Goal: Use online tool/utility: Utilize a website feature to perform a specific function

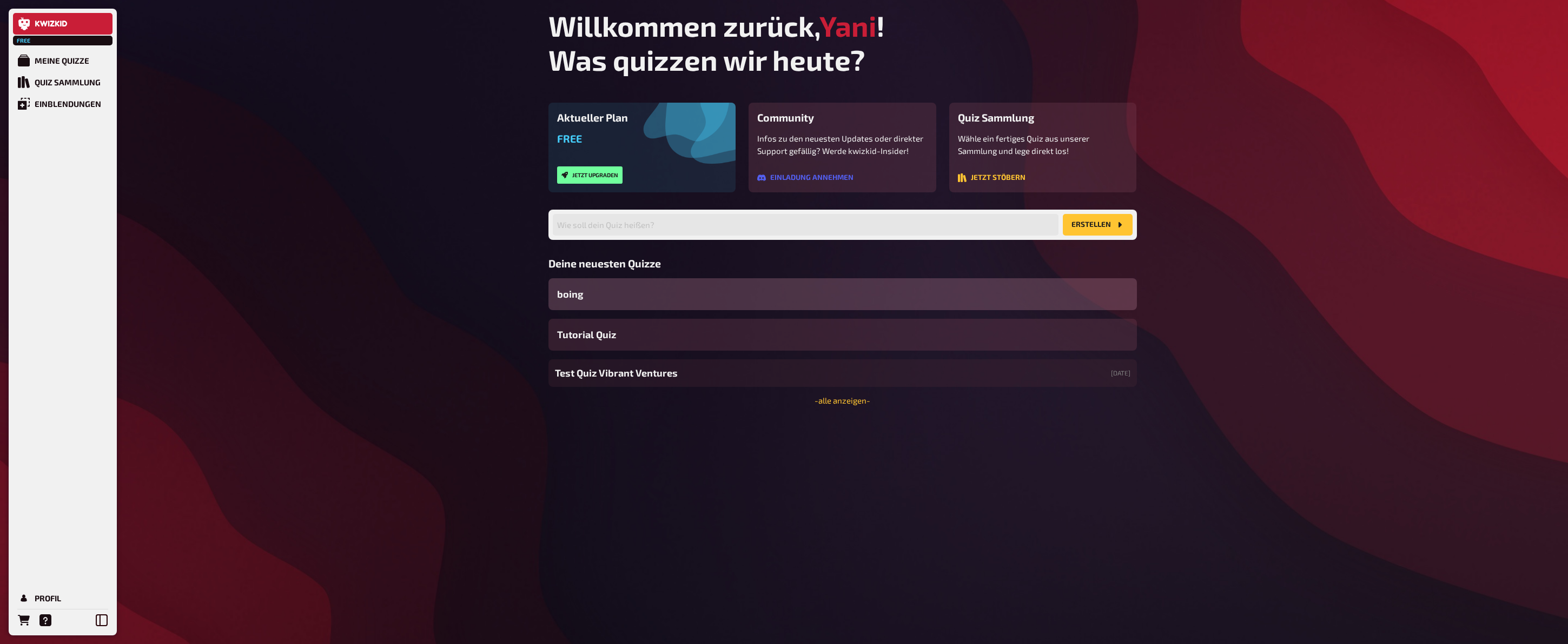
click at [750, 300] on div "boing" at bounding box center [843, 294] width 589 height 32
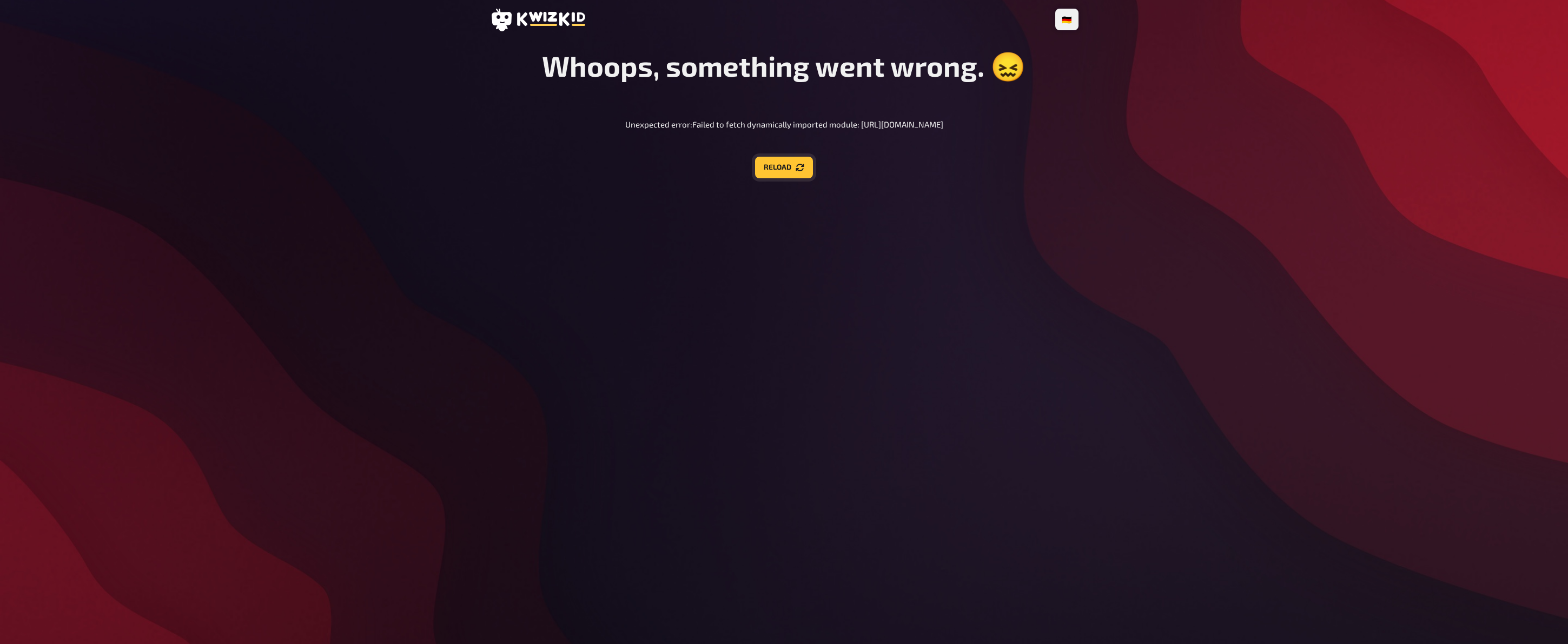
click at [796, 163] on button "Reload" at bounding box center [784, 168] width 58 height 22
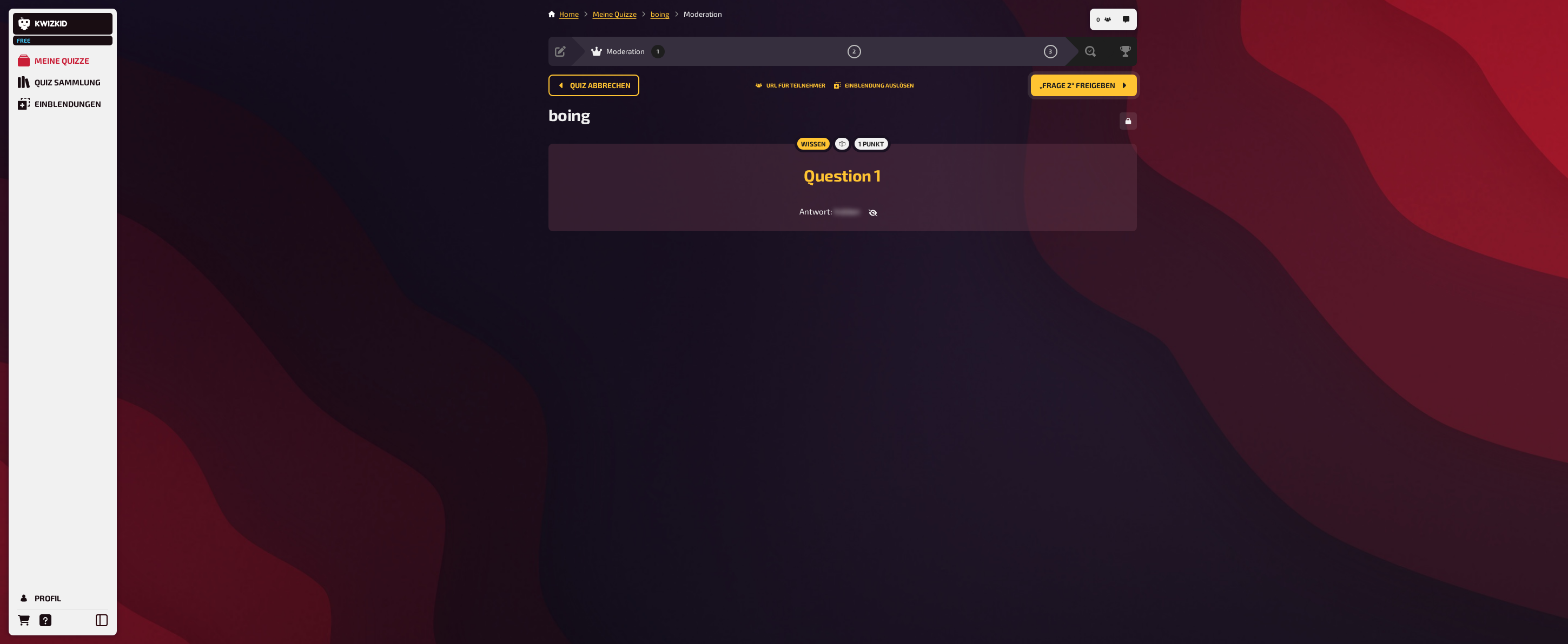
click at [1063, 84] on span "„Frage 2“ freigeben" at bounding box center [1077, 86] width 76 height 8
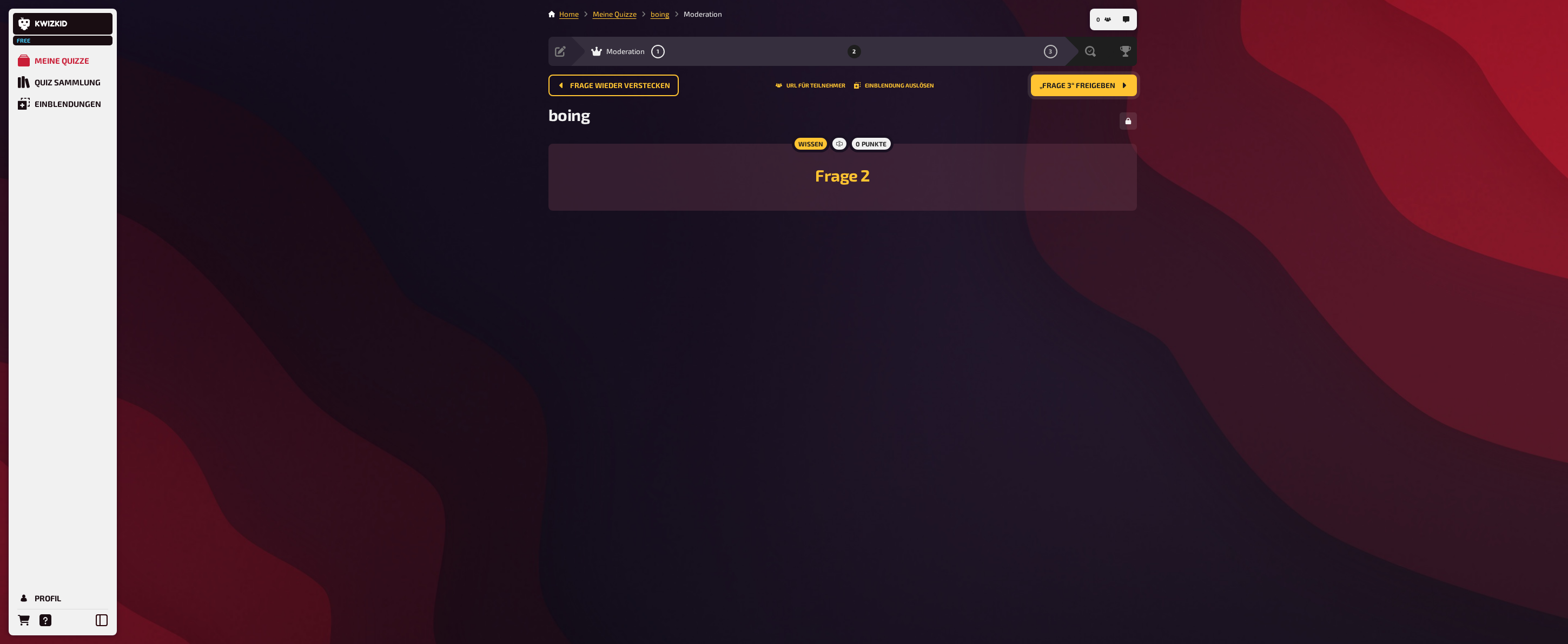
click at [1062, 84] on span "„Frage 3“ freigeben" at bounding box center [1077, 86] width 76 height 8
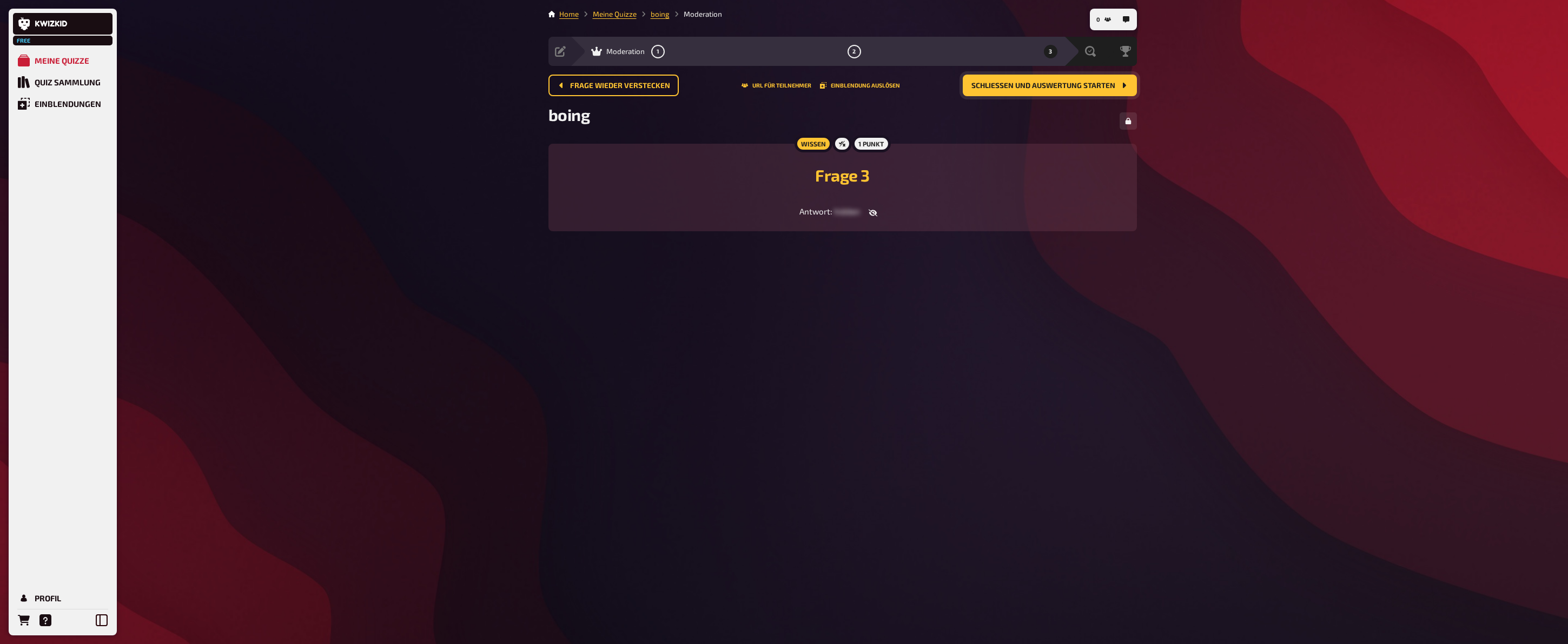
click at [1062, 84] on span "Schließen und Auswertung starten" at bounding box center [1043, 86] width 144 height 8
